Goal: Information Seeking & Learning: Learn about a topic

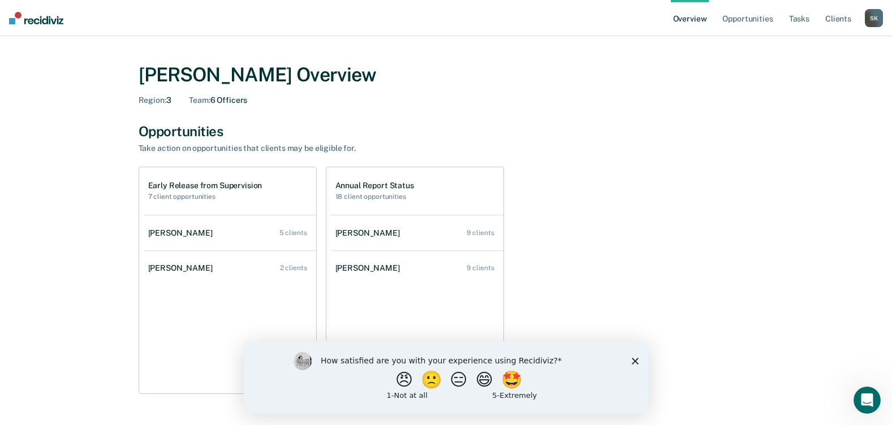
click at [633, 360] on icon "Close survey" at bounding box center [634, 361] width 7 height 7
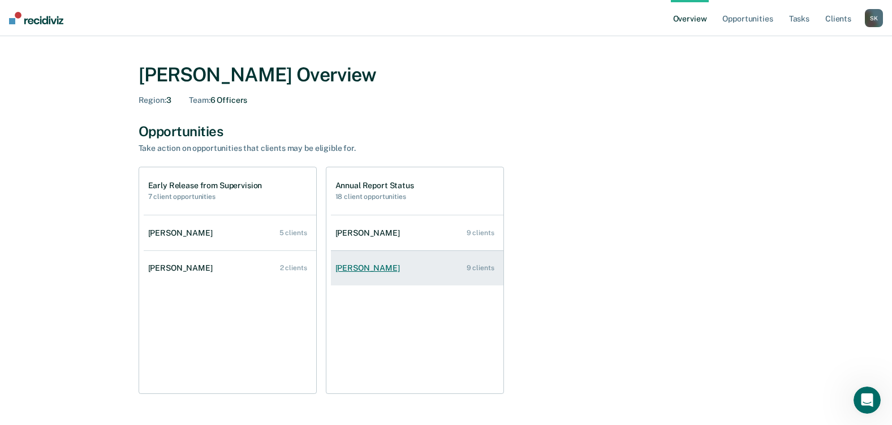
click at [372, 264] on div "[PERSON_NAME]" at bounding box center [369, 269] width 69 height 10
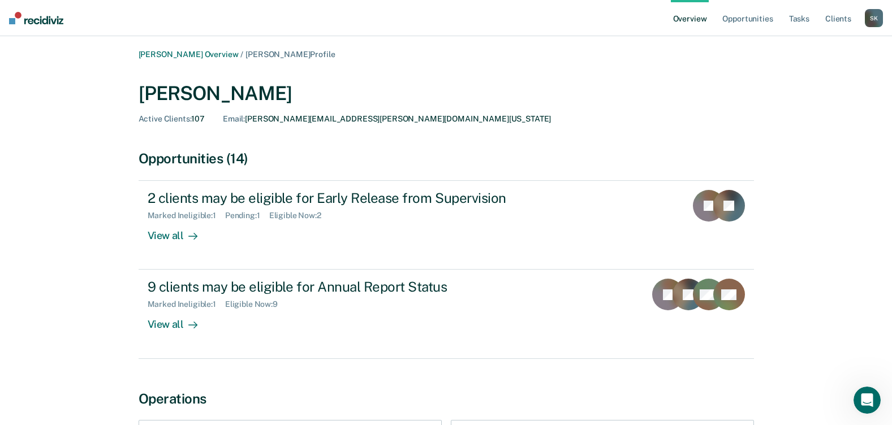
click at [692, 18] on link "Overview" at bounding box center [690, 18] width 38 height 36
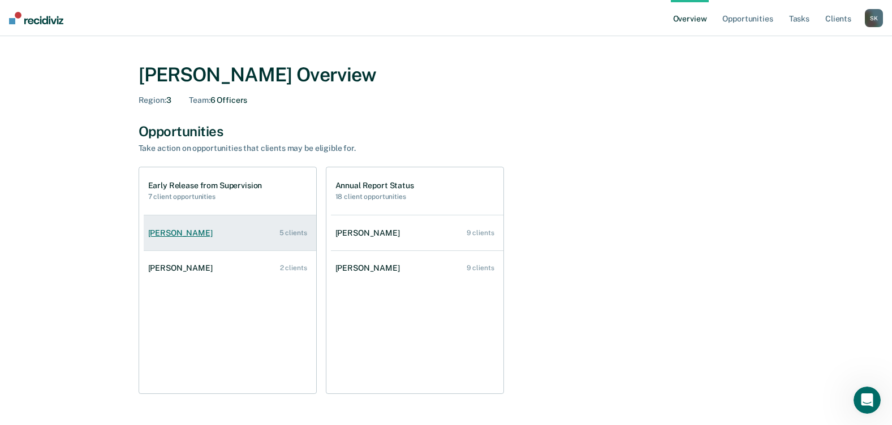
click at [183, 235] on div "[PERSON_NAME]" at bounding box center [182, 234] width 69 height 10
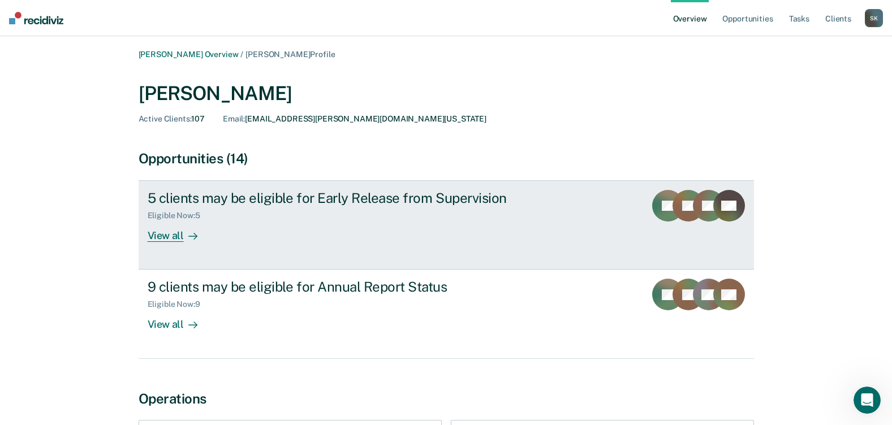
scroll to position [14, 0]
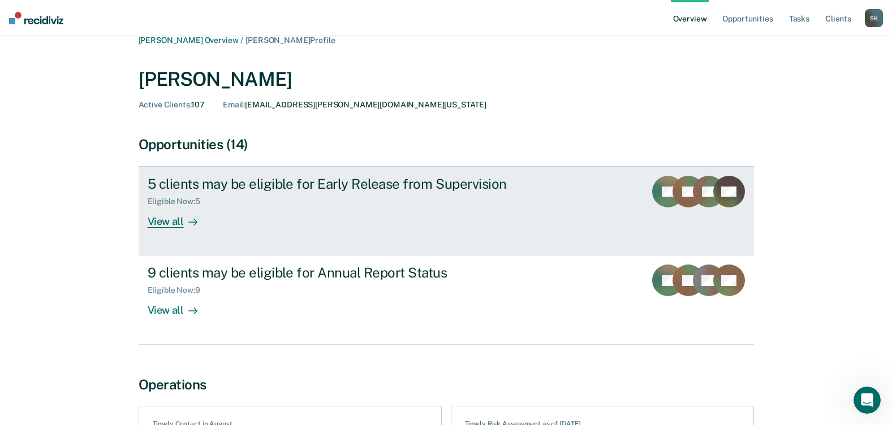
click at [172, 217] on div "View all" at bounding box center [179, 218] width 63 height 22
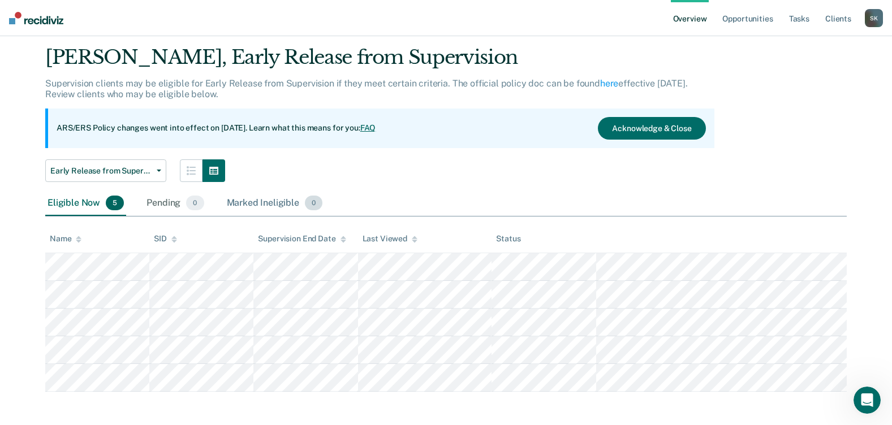
scroll to position [35, 0]
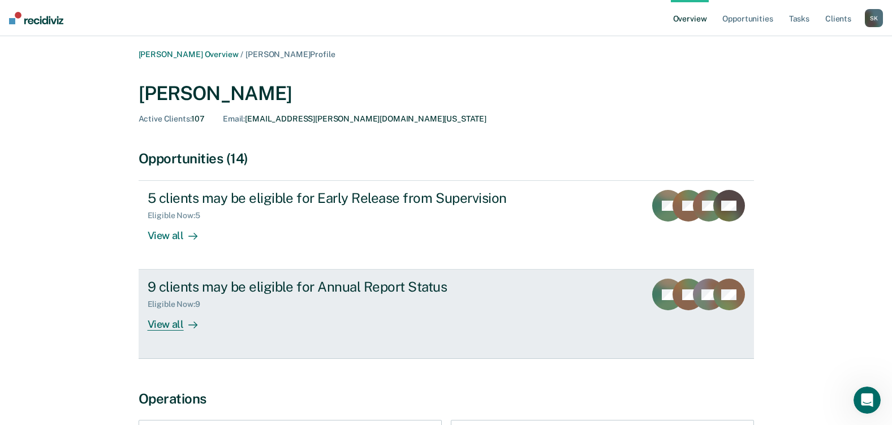
click at [214, 286] on div "9 clients may be eligible for Annual Report Status" at bounding box center [346, 287] width 397 height 16
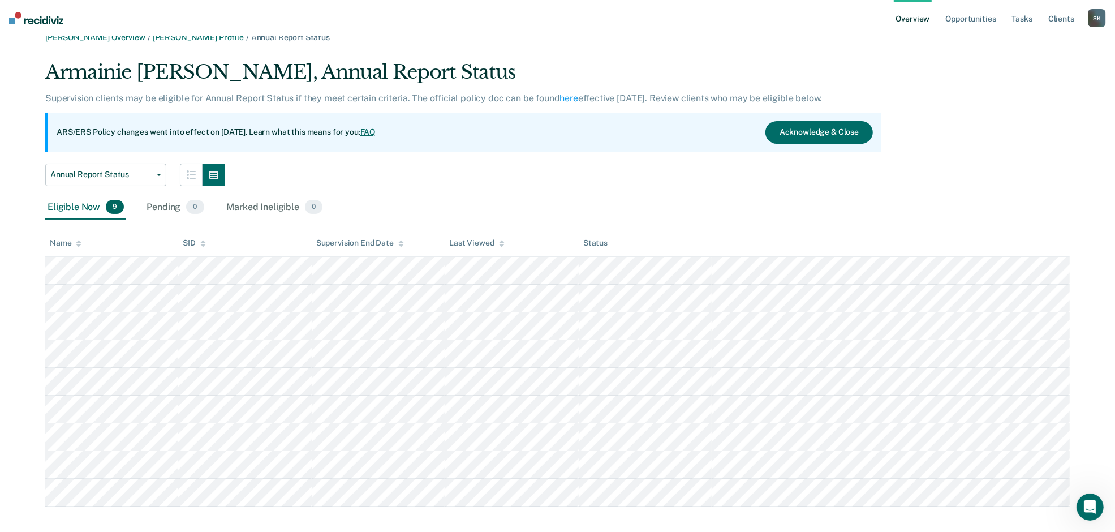
scroll to position [27, 0]
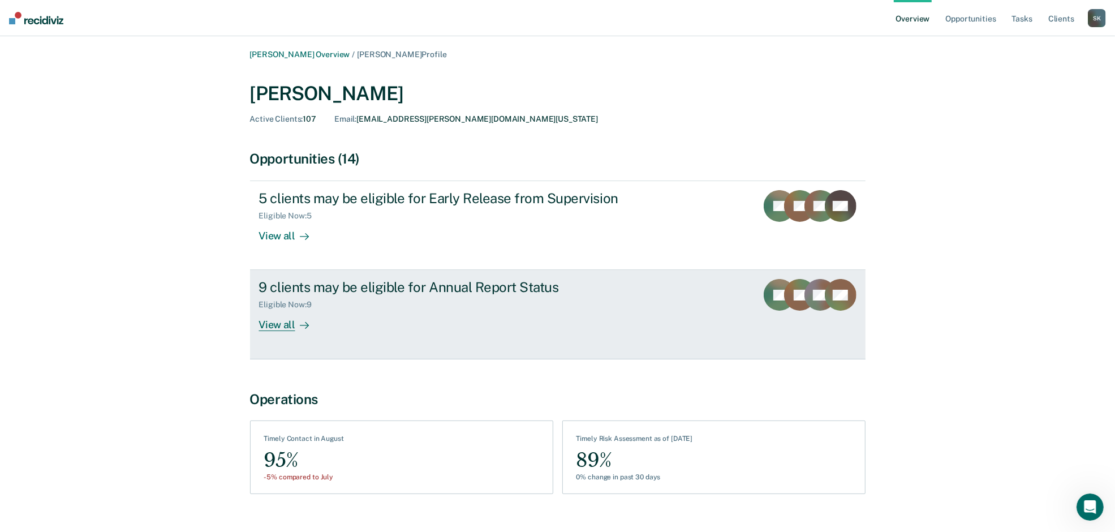
scroll to position [21, 0]
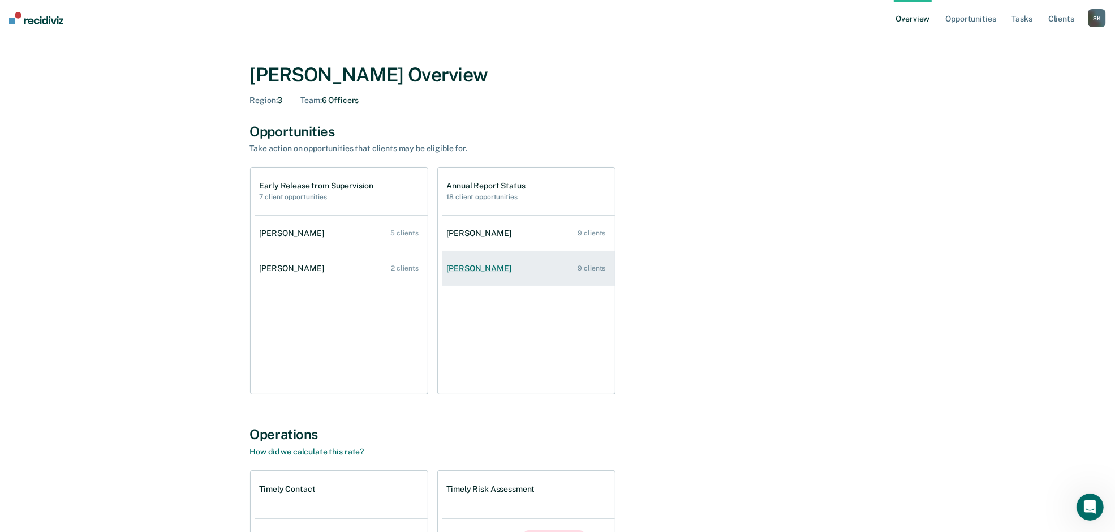
click at [479, 264] on div "[PERSON_NAME]" at bounding box center [481, 269] width 69 height 10
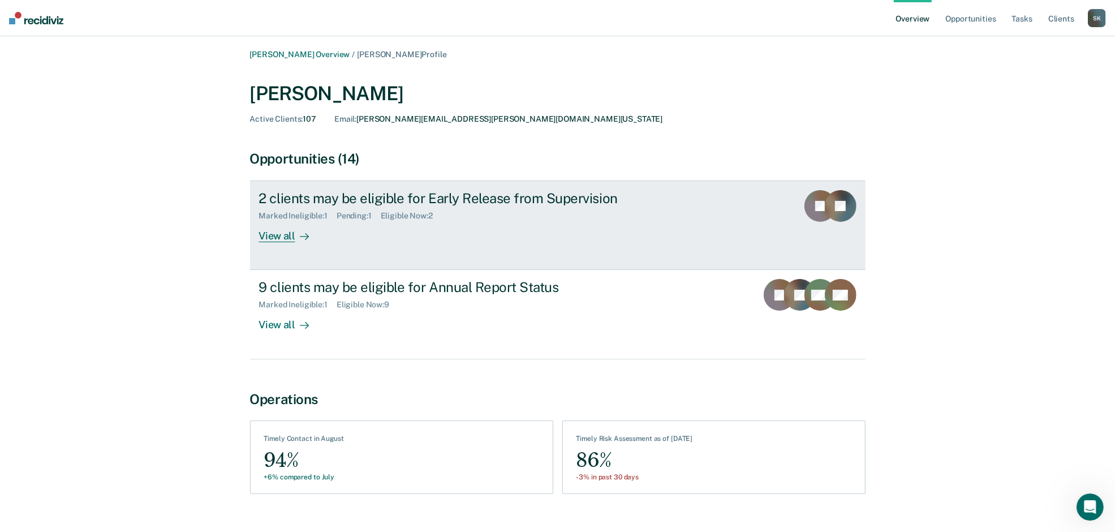
click at [298, 193] on div "2 clients may be eligible for Early Release from Supervision" at bounding box center [457, 198] width 397 height 16
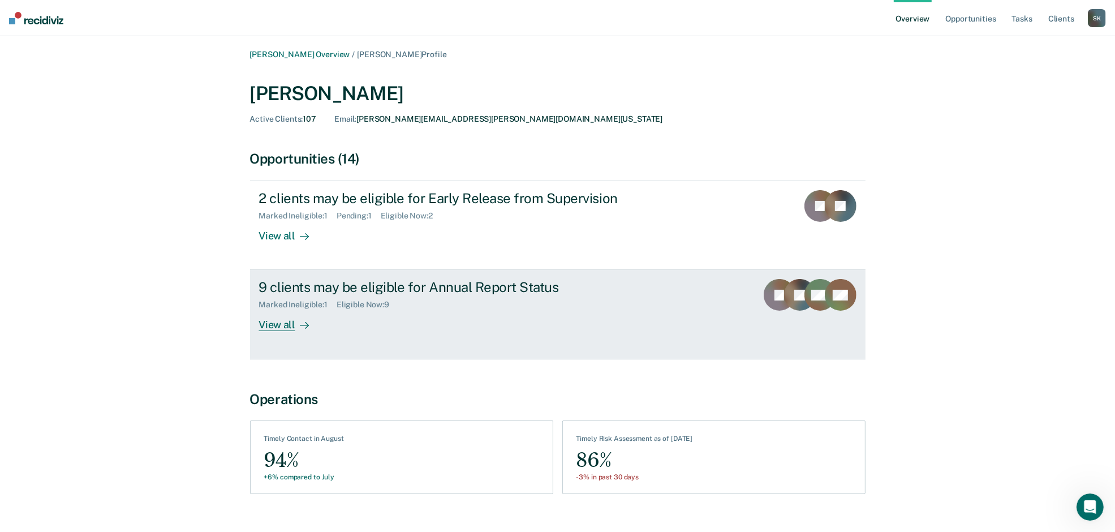
click at [273, 322] on div "View all" at bounding box center [290, 320] width 63 height 22
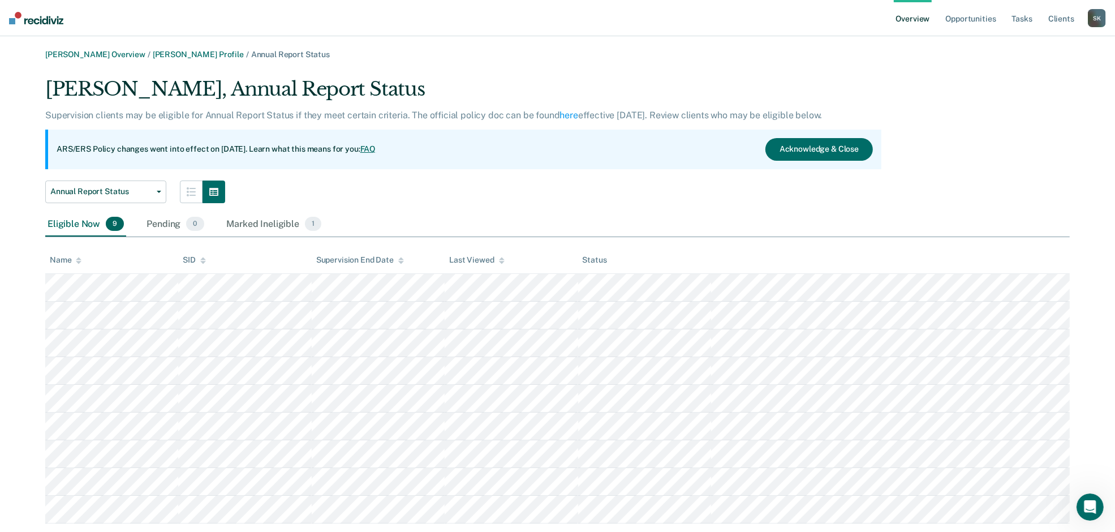
scroll to position [27, 0]
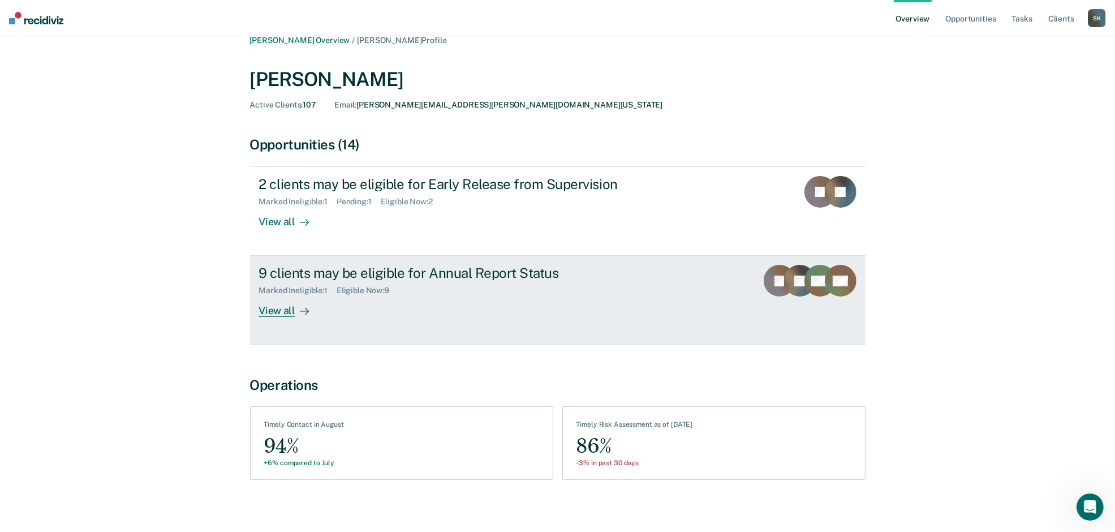
scroll to position [21, 0]
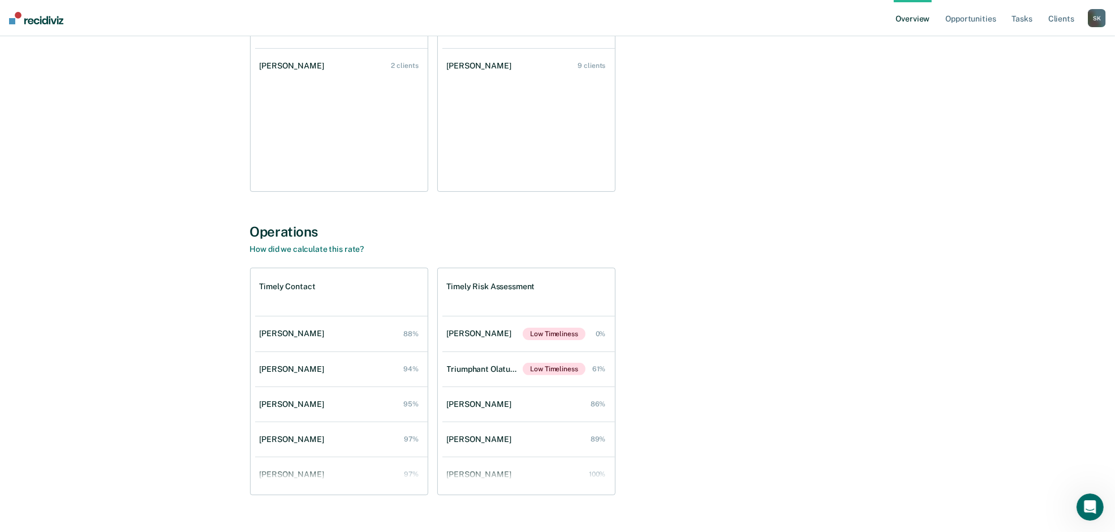
scroll to position [207, 0]
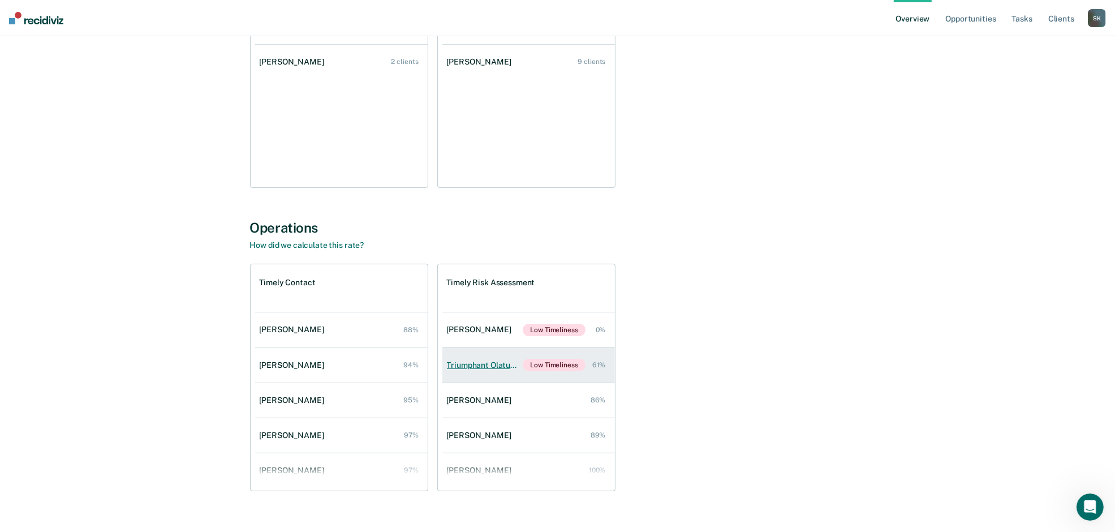
click at [468, 359] on link "Triumphant Olatunji Low Timeliness 61%" at bounding box center [528, 364] width 173 height 35
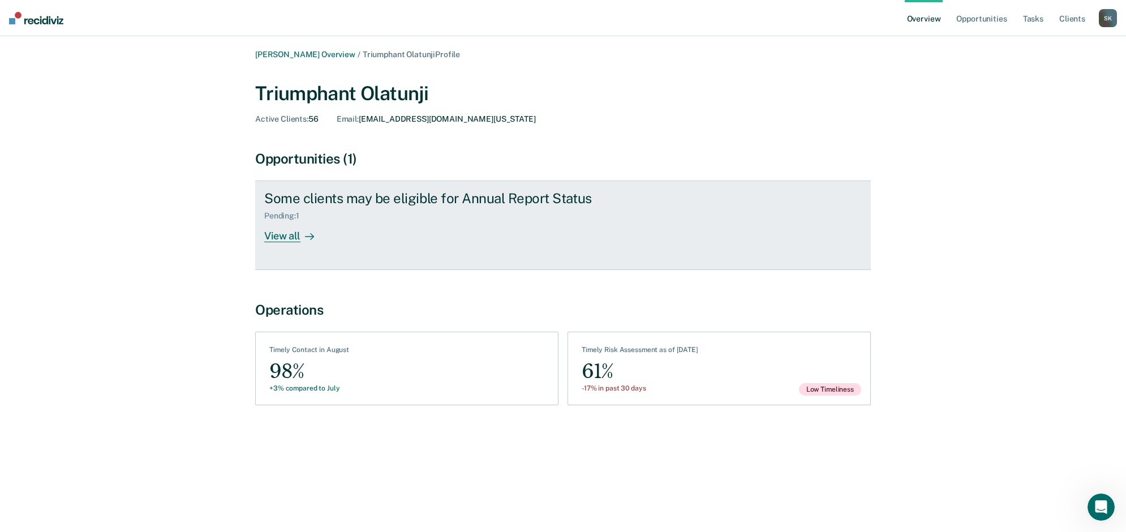
click at [280, 233] on div "View all" at bounding box center [295, 232] width 63 height 22
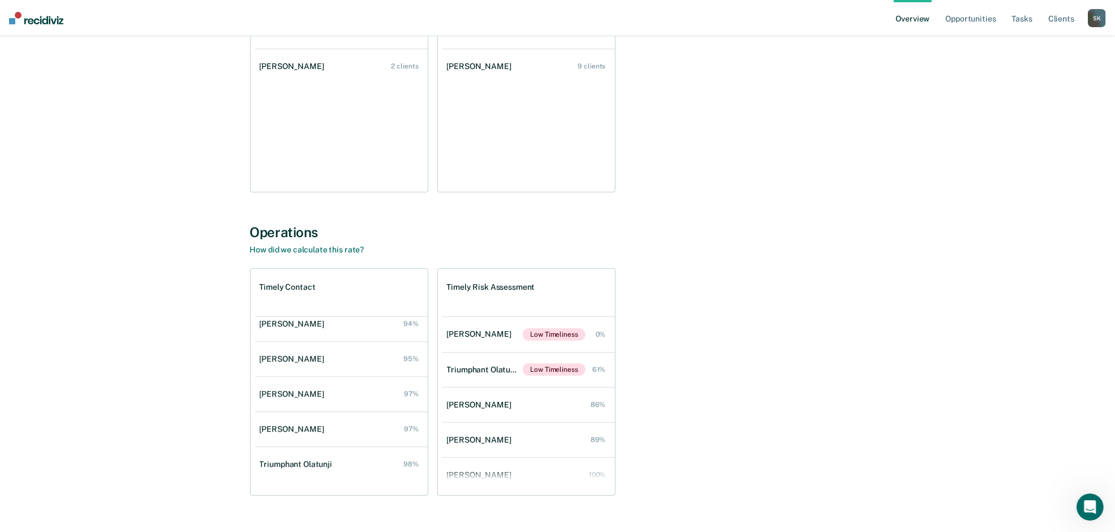
scroll to position [224, 0]
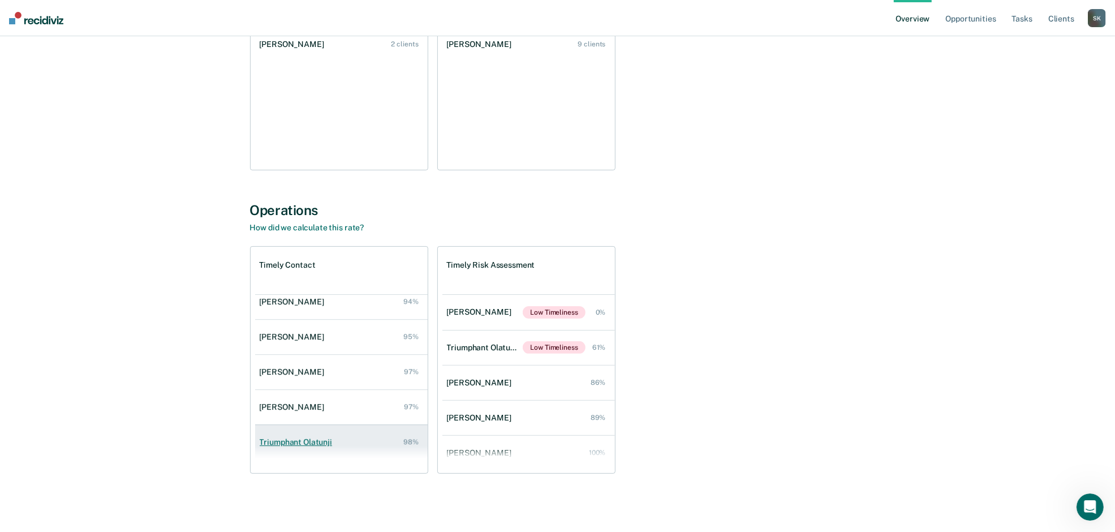
click at [300, 425] on div "Triumphant Olatunji" at bounding box center [298, 442] width 77 height 10
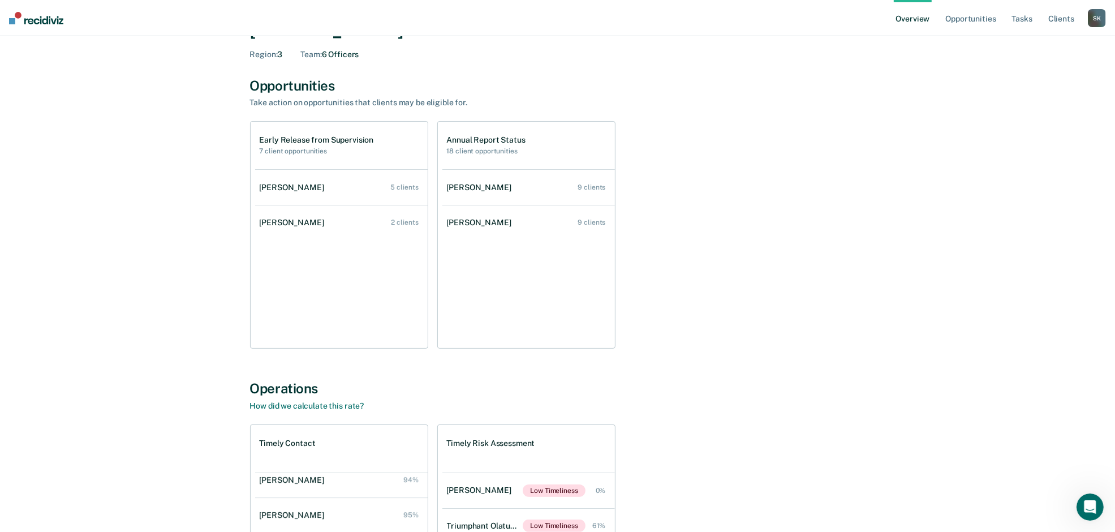
scroll to position [194, 0]
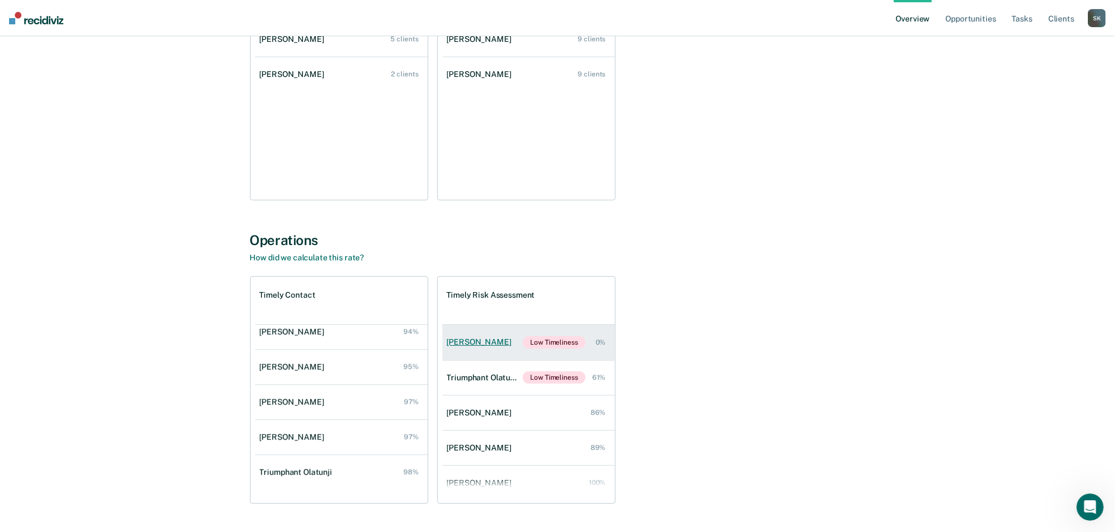
click at [479, 338] on div "[PERSON_NAME]" at bounding box center [481, 342] width 69 height 10
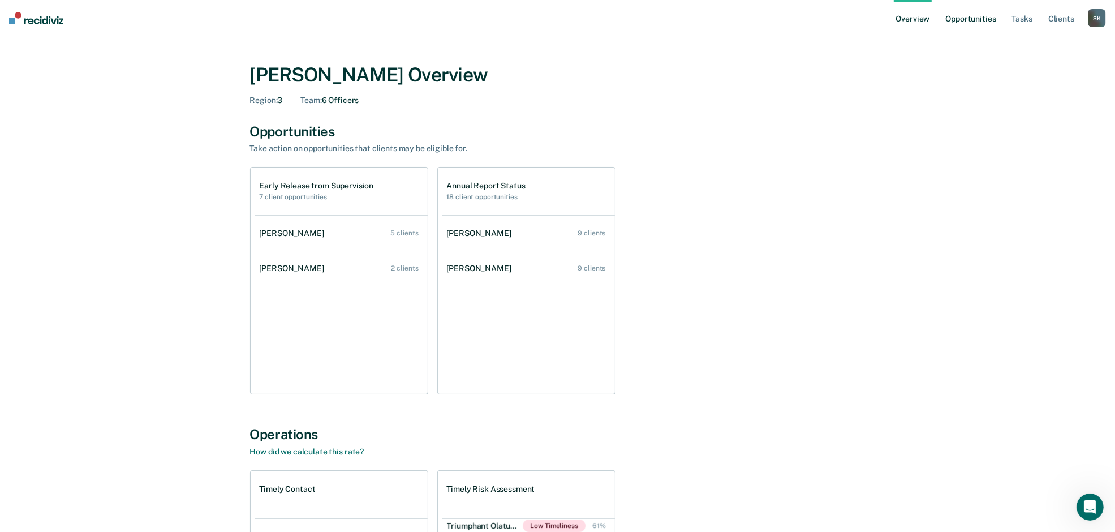
click at [900, 16] on link "Opportunities" at bounding box center [970, 18] width 55 height 36
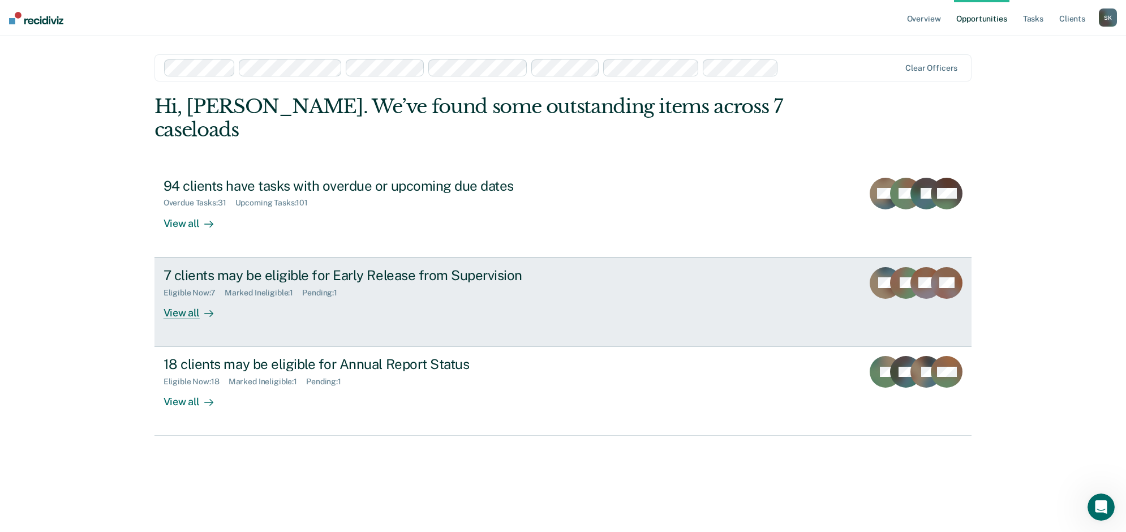
click at [243, 267] on div "7 clients may be eligible for Early Release from Supervision" at bounding box center [362, 275] width 397 height 16
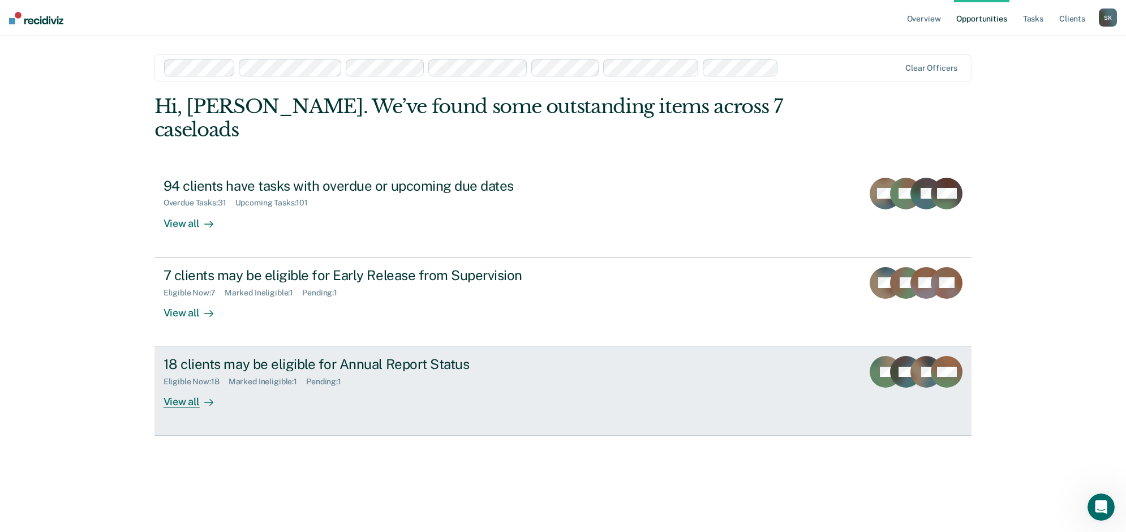
click at [178, 386] on div "View all" at bounding box center [195, 397] width 63 height 22
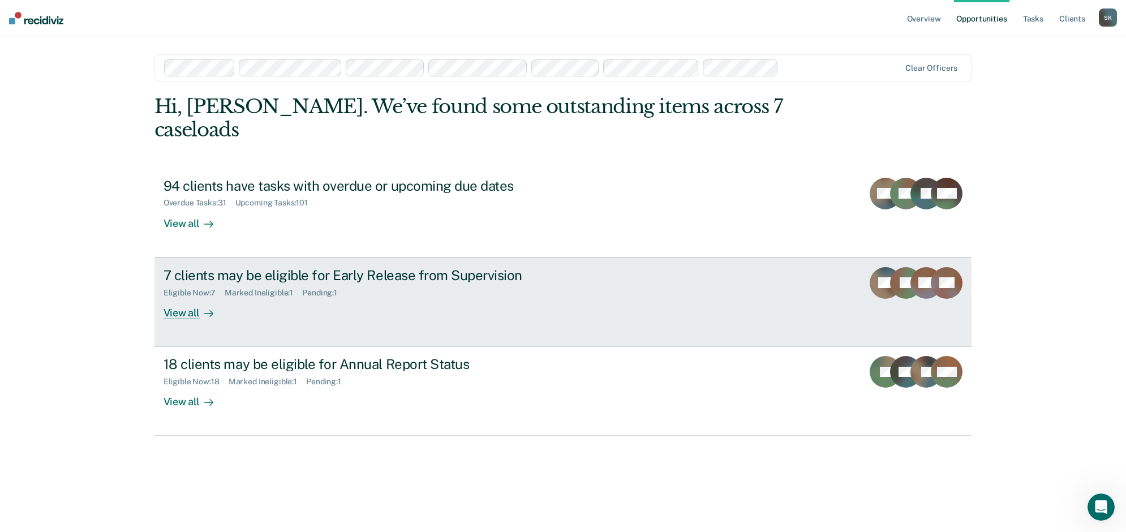
click at [187, 297] on div "View all" at bounding box center [195, 308] width 63 height 22
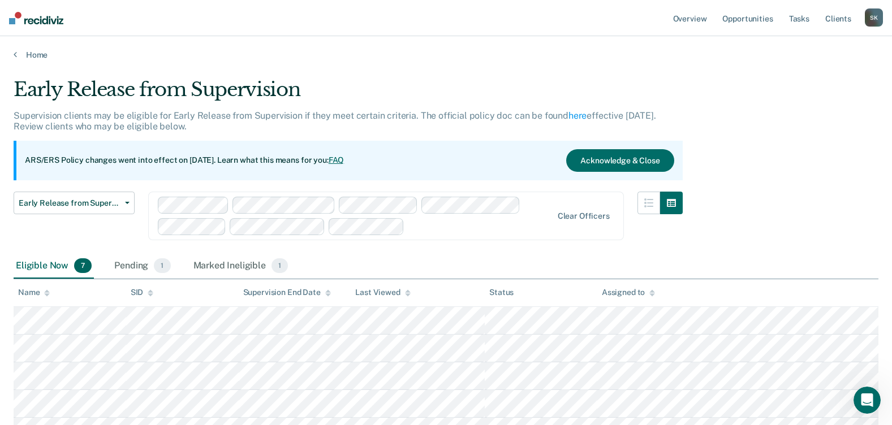
drag, startPoint x: 1047, startPoint y: 7, endPoint x: 534, endPoint y: 70, distance: 517.0
click at [534, 70] on main "Early Release from Supervision Supervision clients may be eligible for Early Re…" at bounding box center [446, 319] width 892 height 519
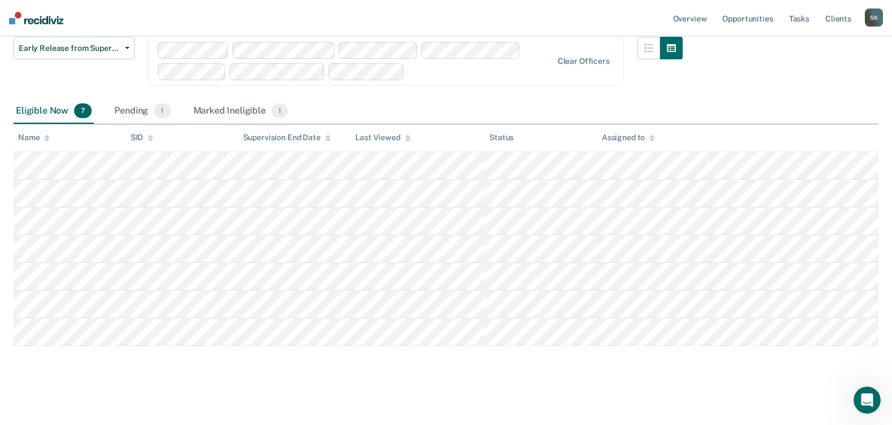
scroll to position [156, 0]
